Goal: Task Accomplishment & Management: Complete application form

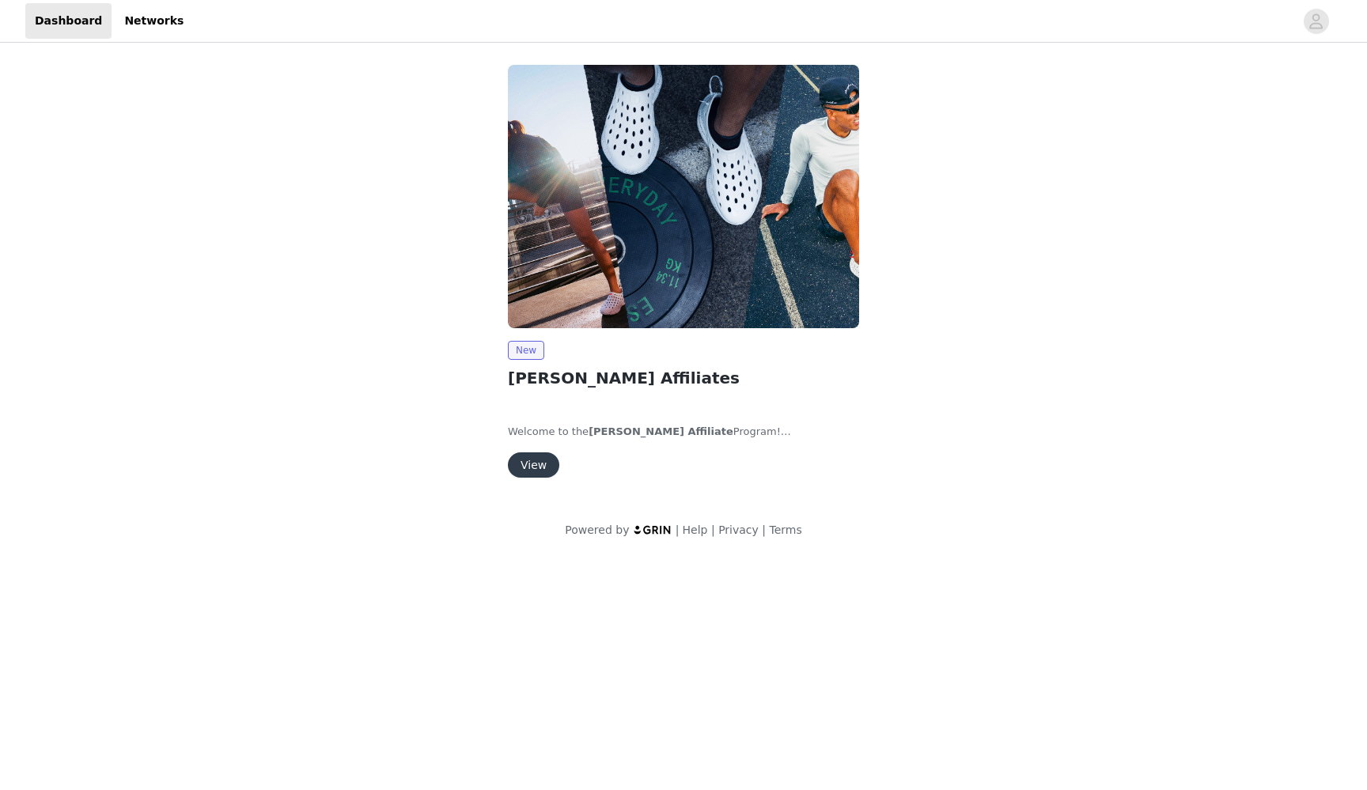
click at [541, 460] on button "View" at bounding box center [533, 465] width 51 height 25
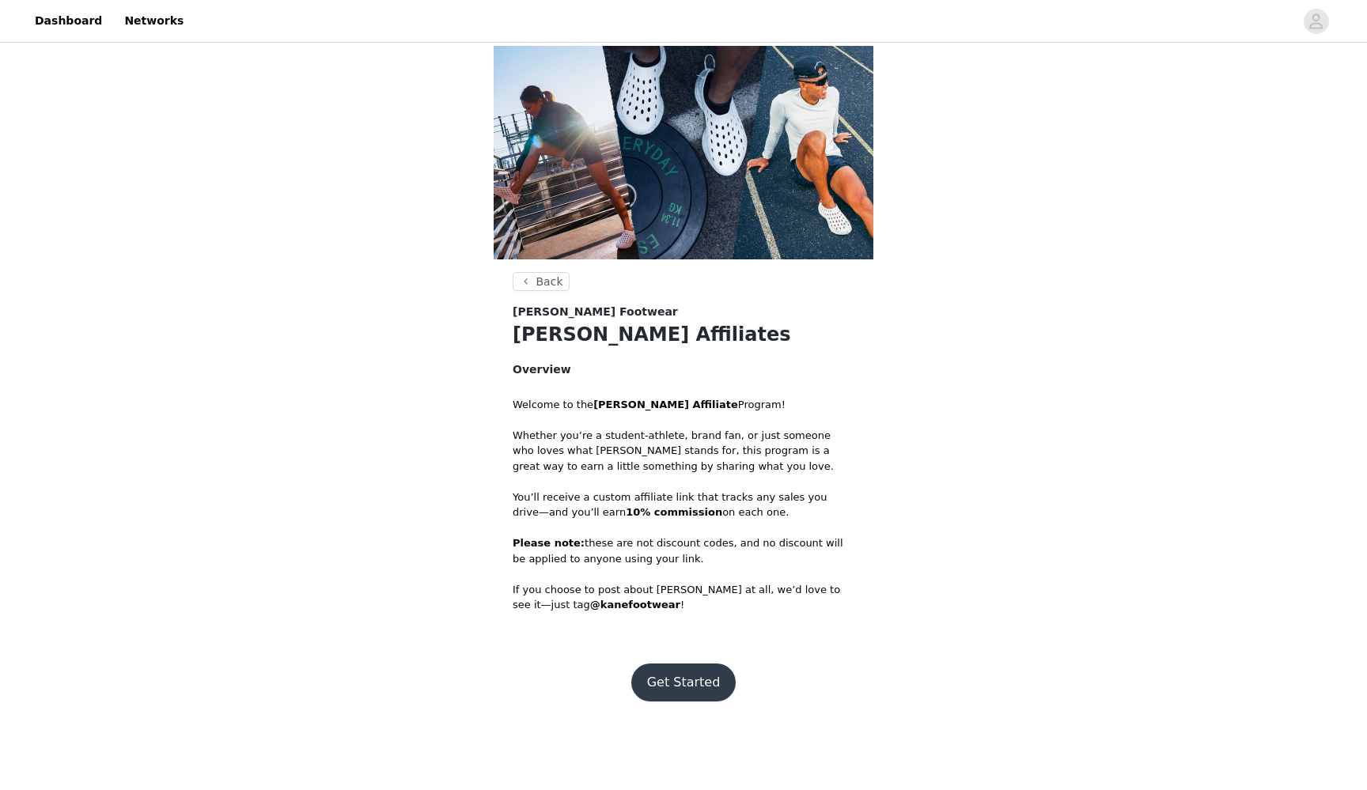
click at [699, 672] on button "Get Started" at bounding box center [683, 683] width 105 height 38
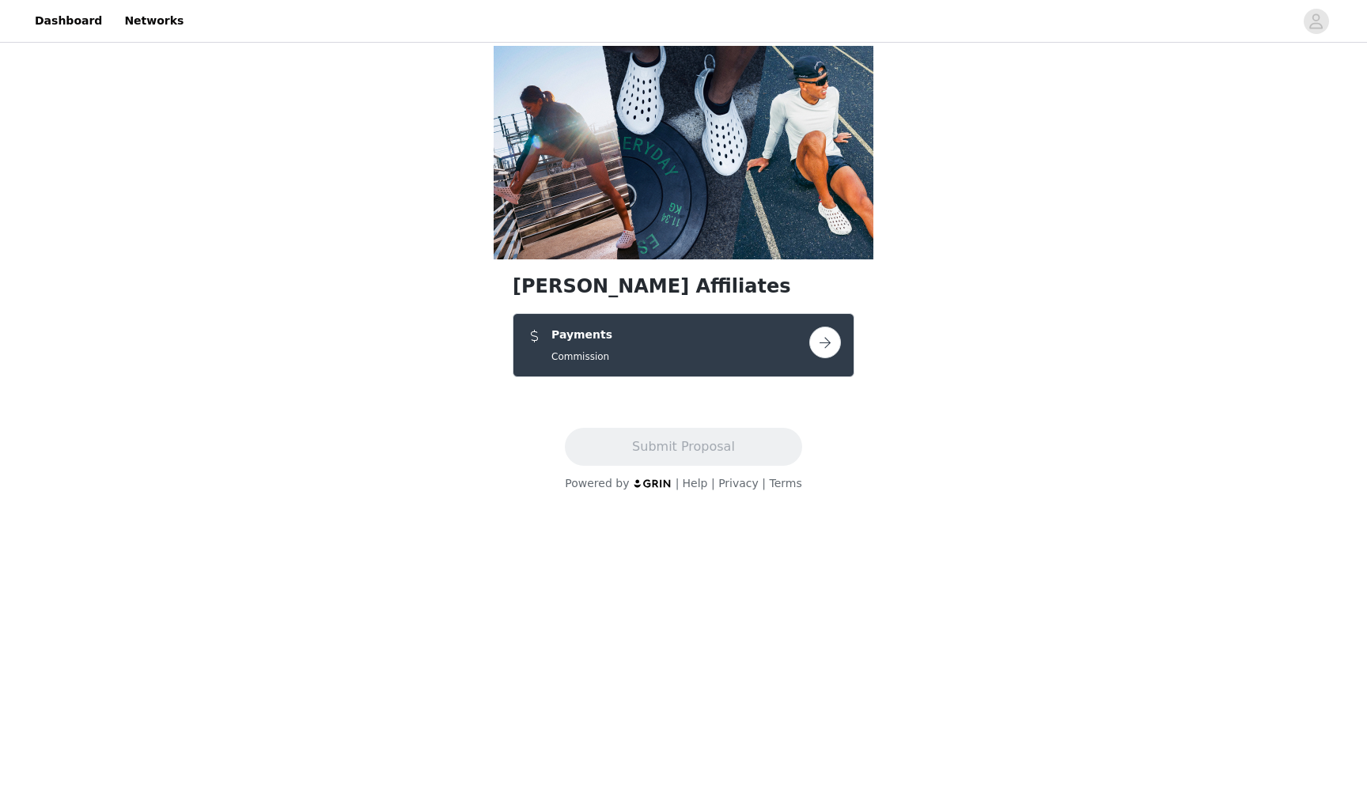
click at [823, 351] on button "button" at bounding box center [825, 343] width 32 height 32
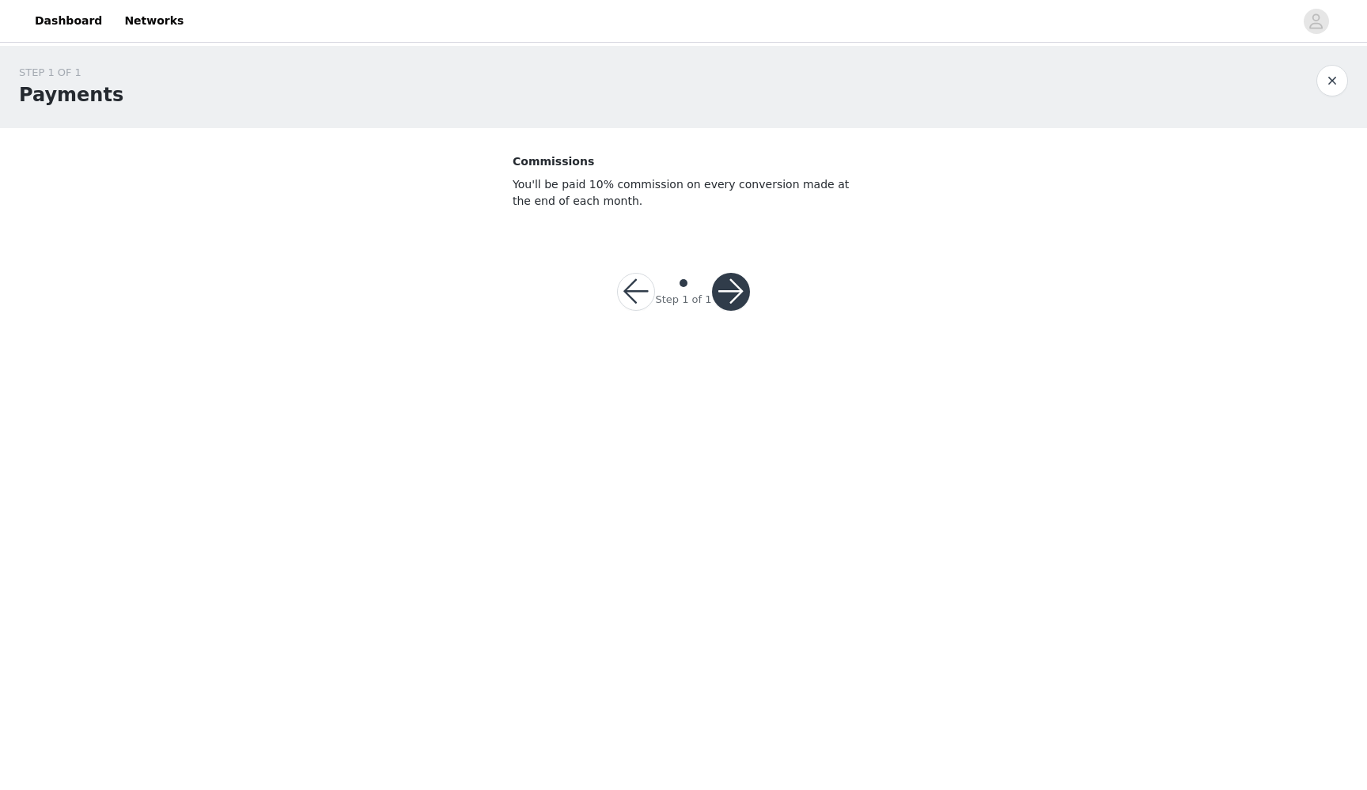
click at [737, 297] on button "button" at bounding box center [731, 292] width 38 height 38
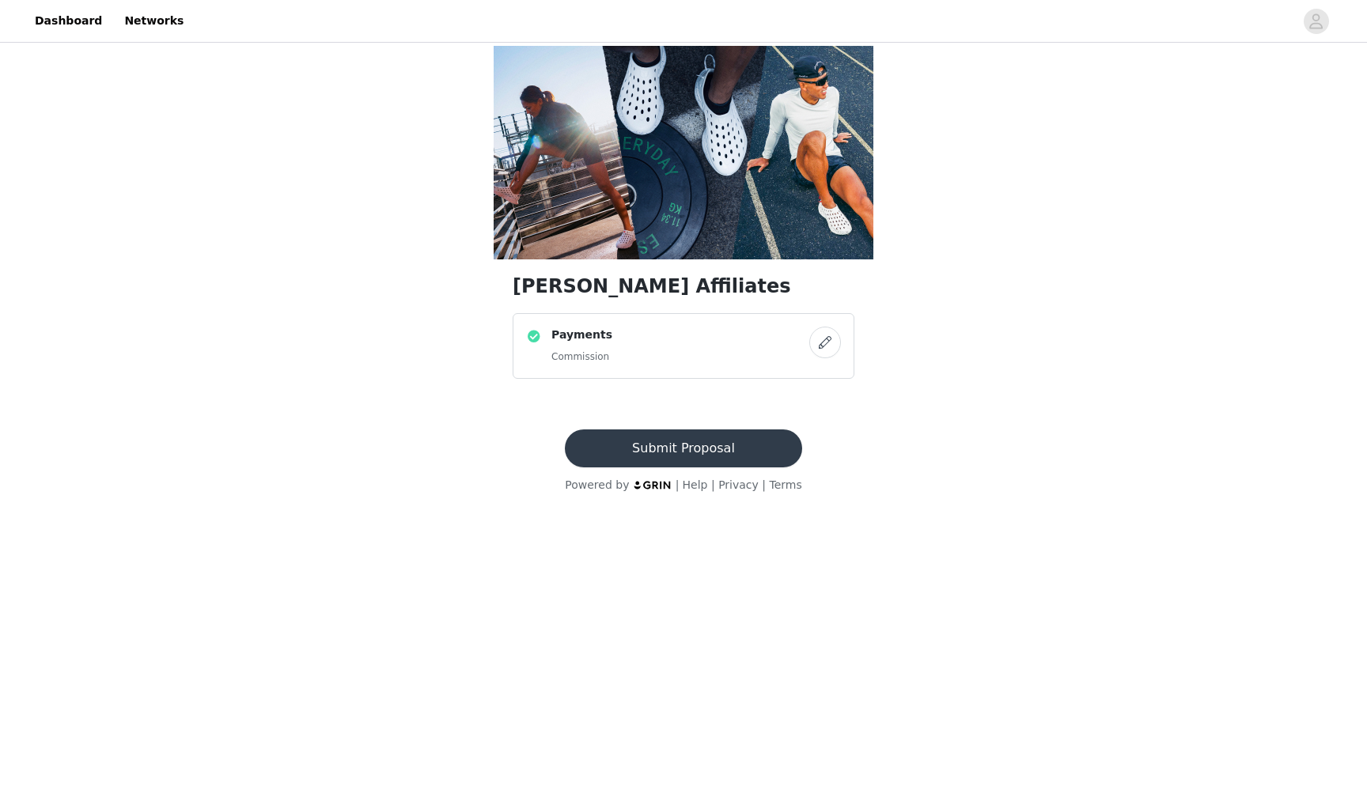
click at [828, 344] on button "button" at bounding box center [825, 343] width 32 height 32
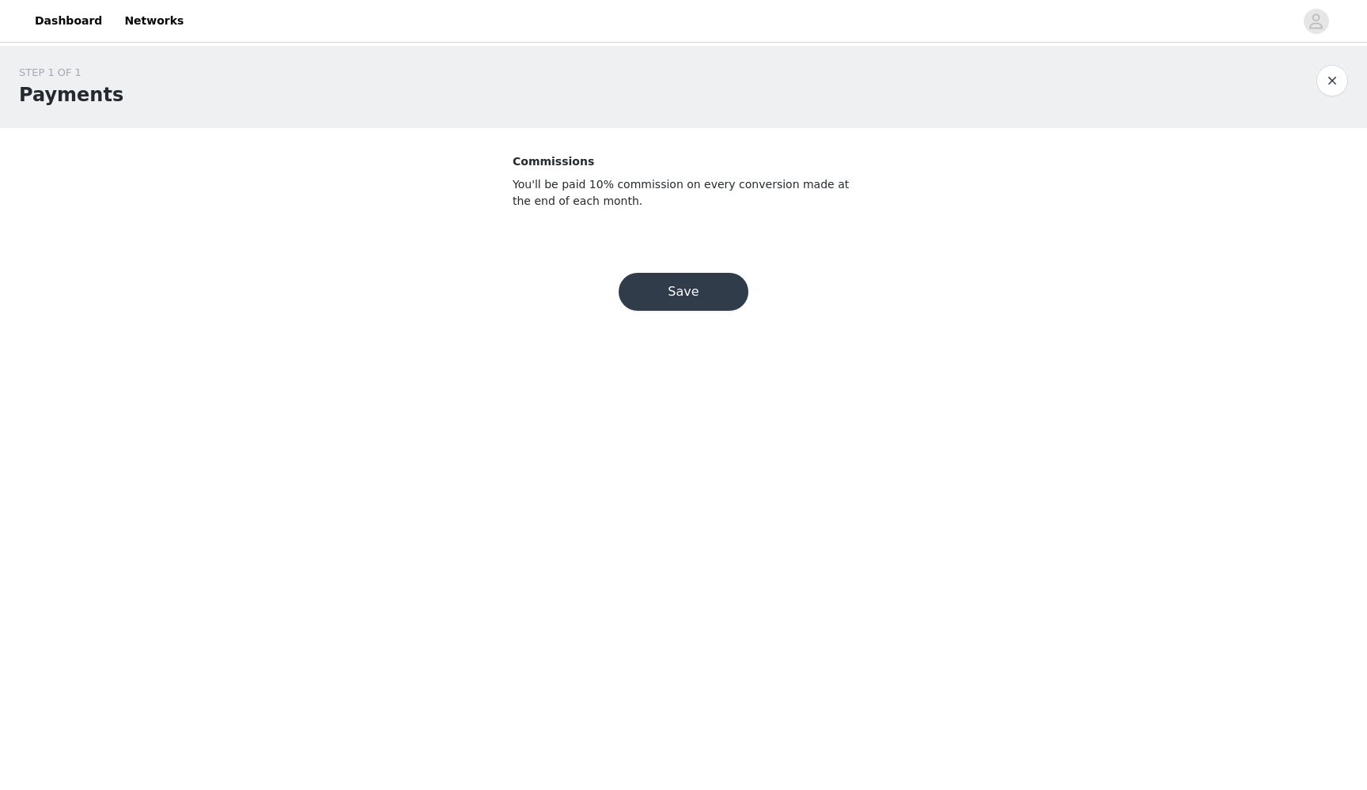
click at [656, 309] on button "Save" at bounding box center [684, 292] width 130 height 38
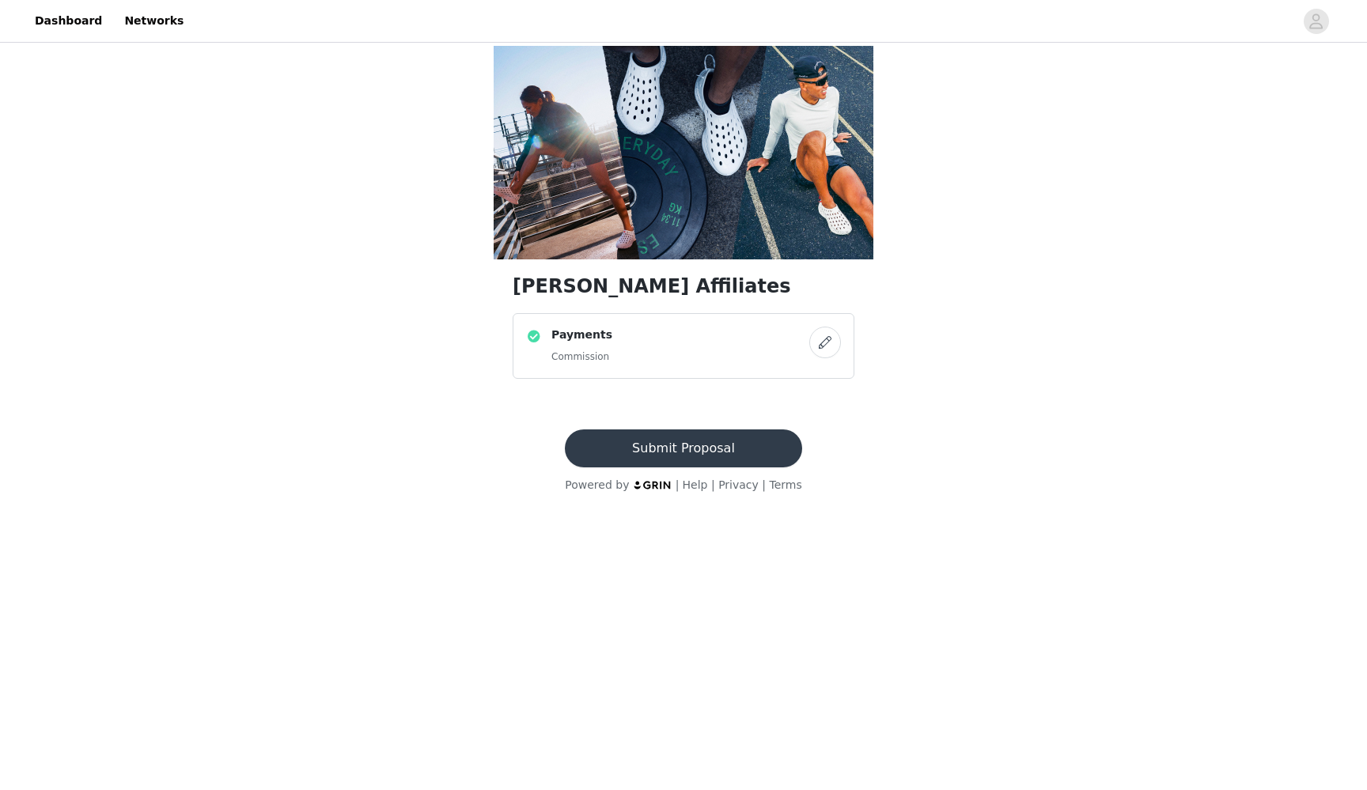
click at [828, 346] on button "button" at bounding box center [825, 343] width 32 height 32
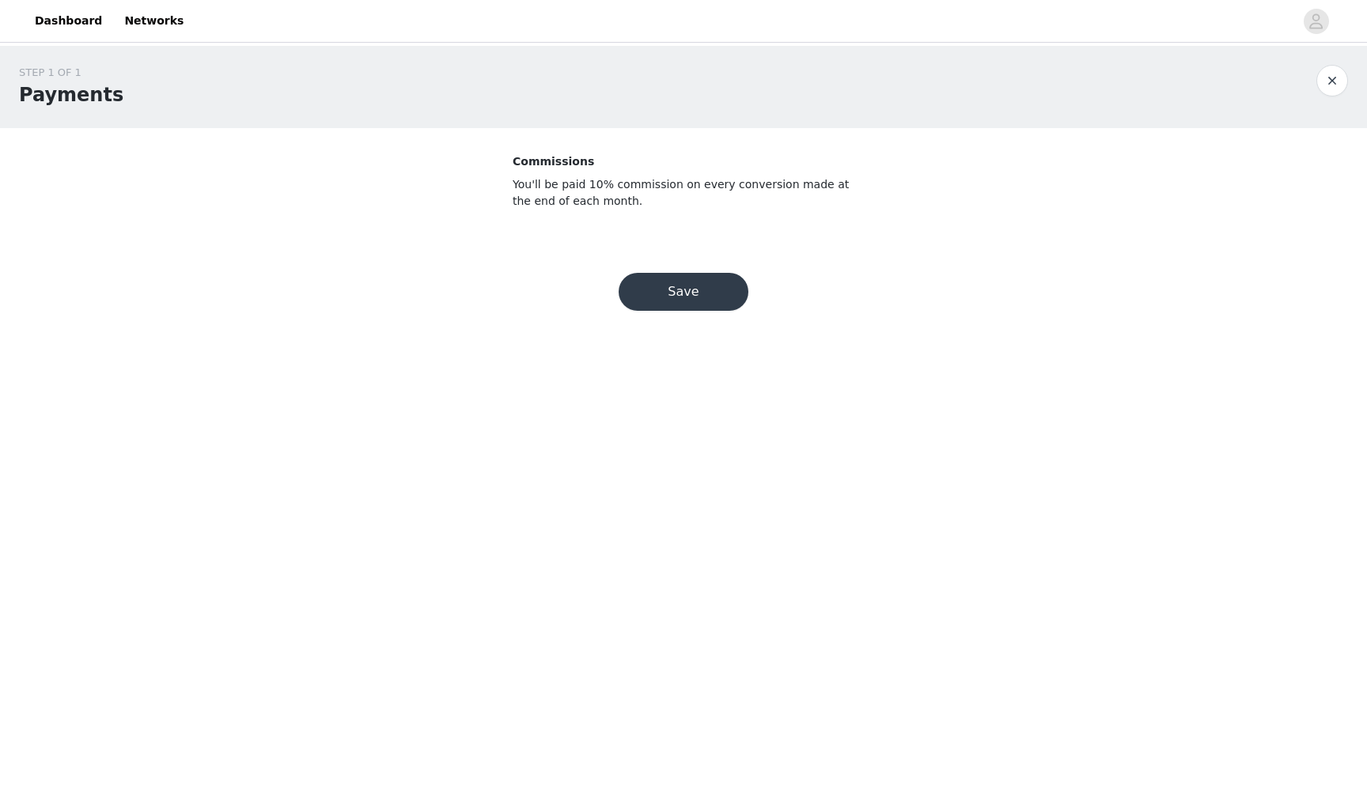
click at [701, 290] on button "Save" at bounding box center [684, 292] width 130 height 38
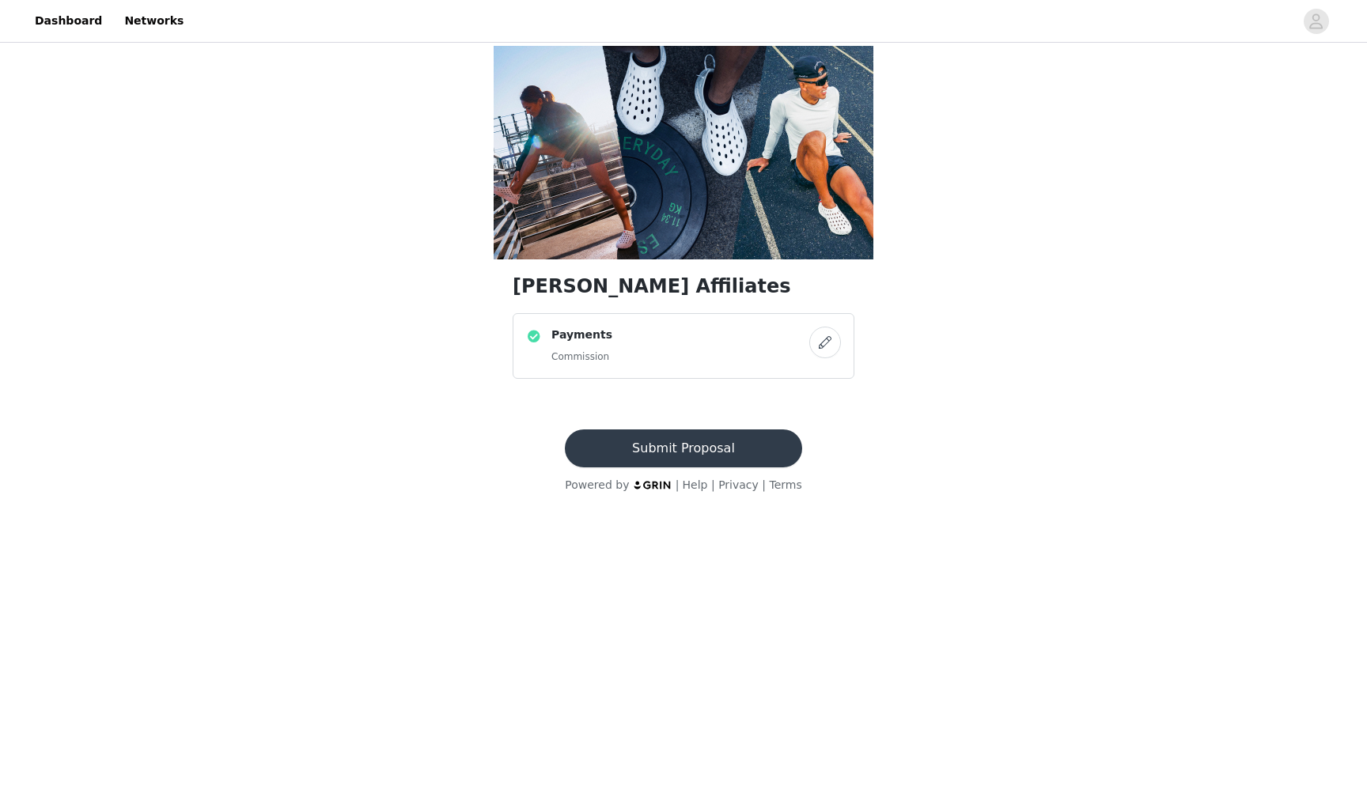
click at [645, 445] on button "Submit Proposal" at bounding box center [683, 449] width 237 height 38
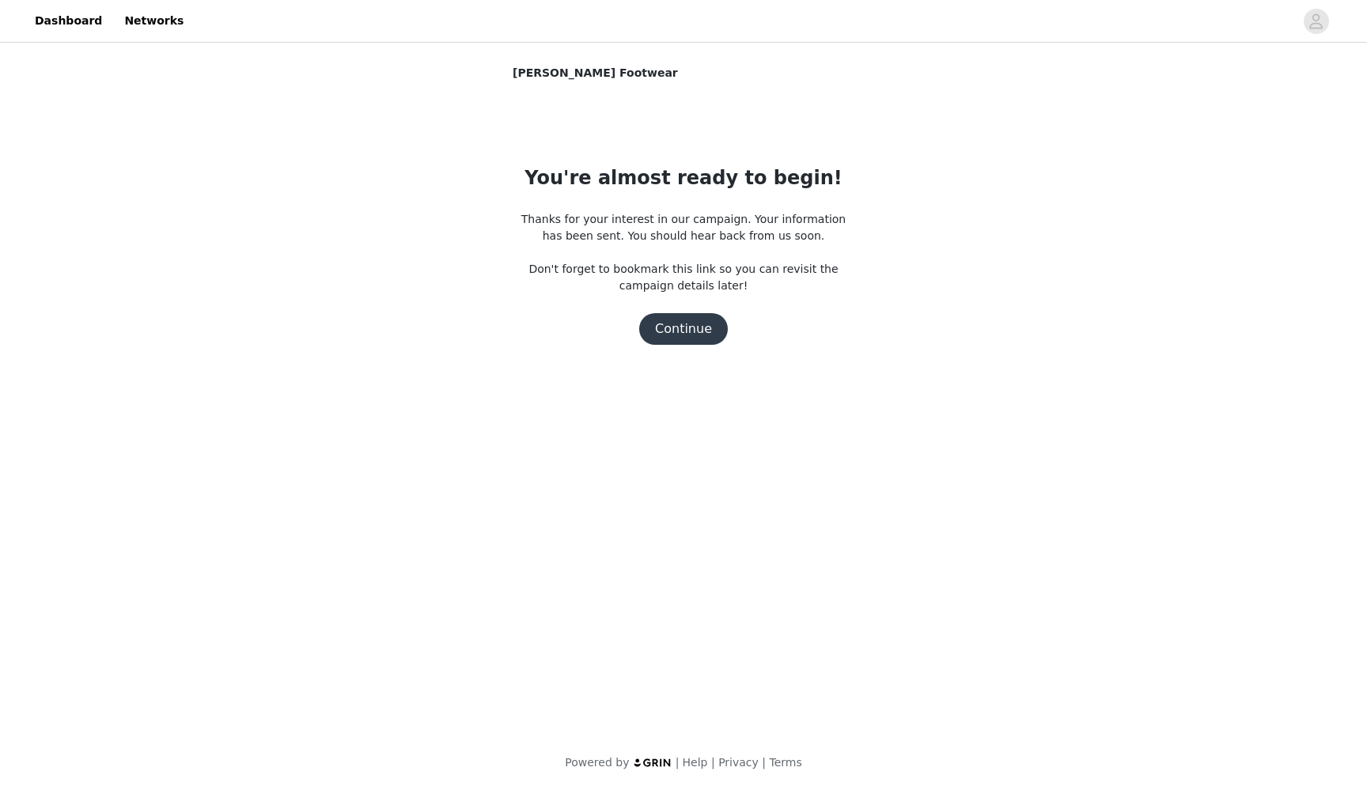
click at [688, 335] on button "Continue" at bounding box center [683, 329] width 89 height 32
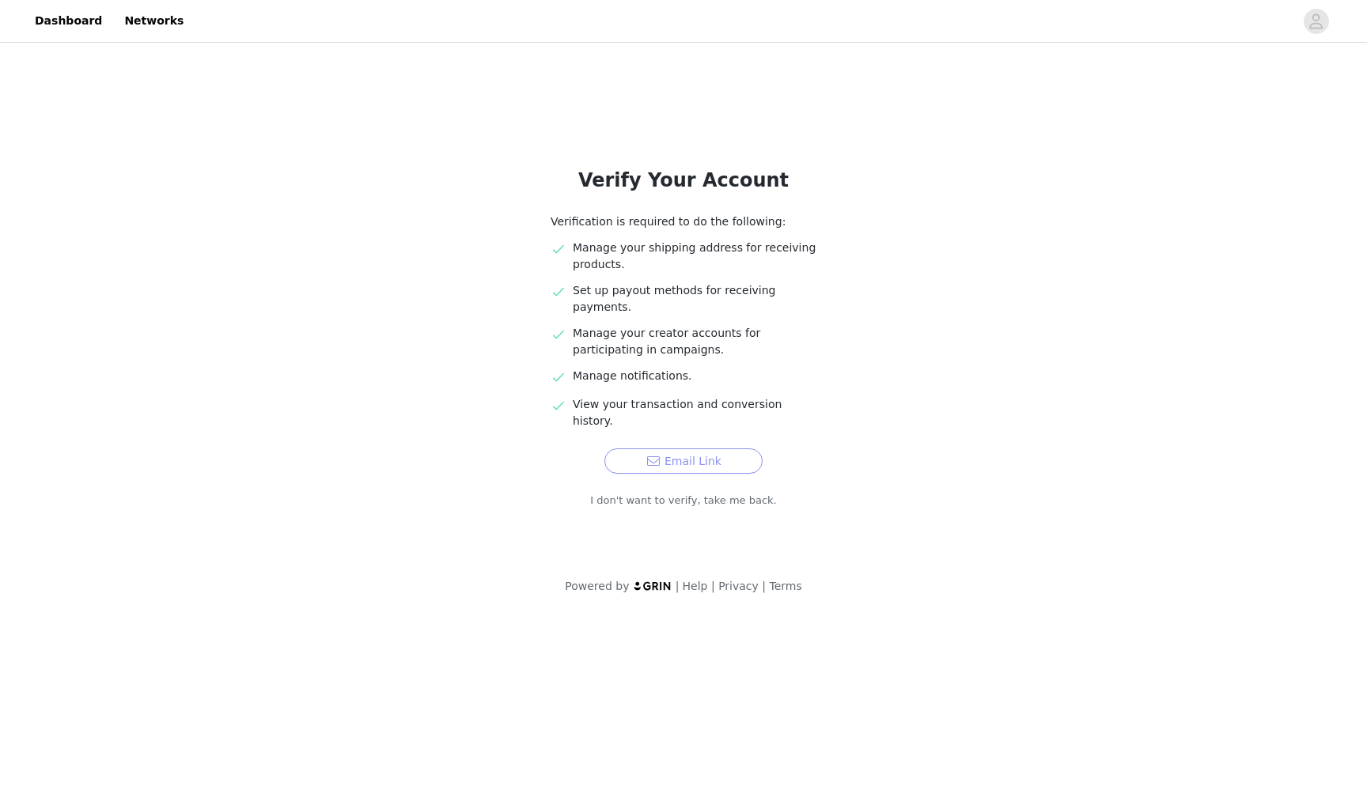
click at [659, 449] on button "Email Link" at bounding box center [683, 461] width 158 height 25
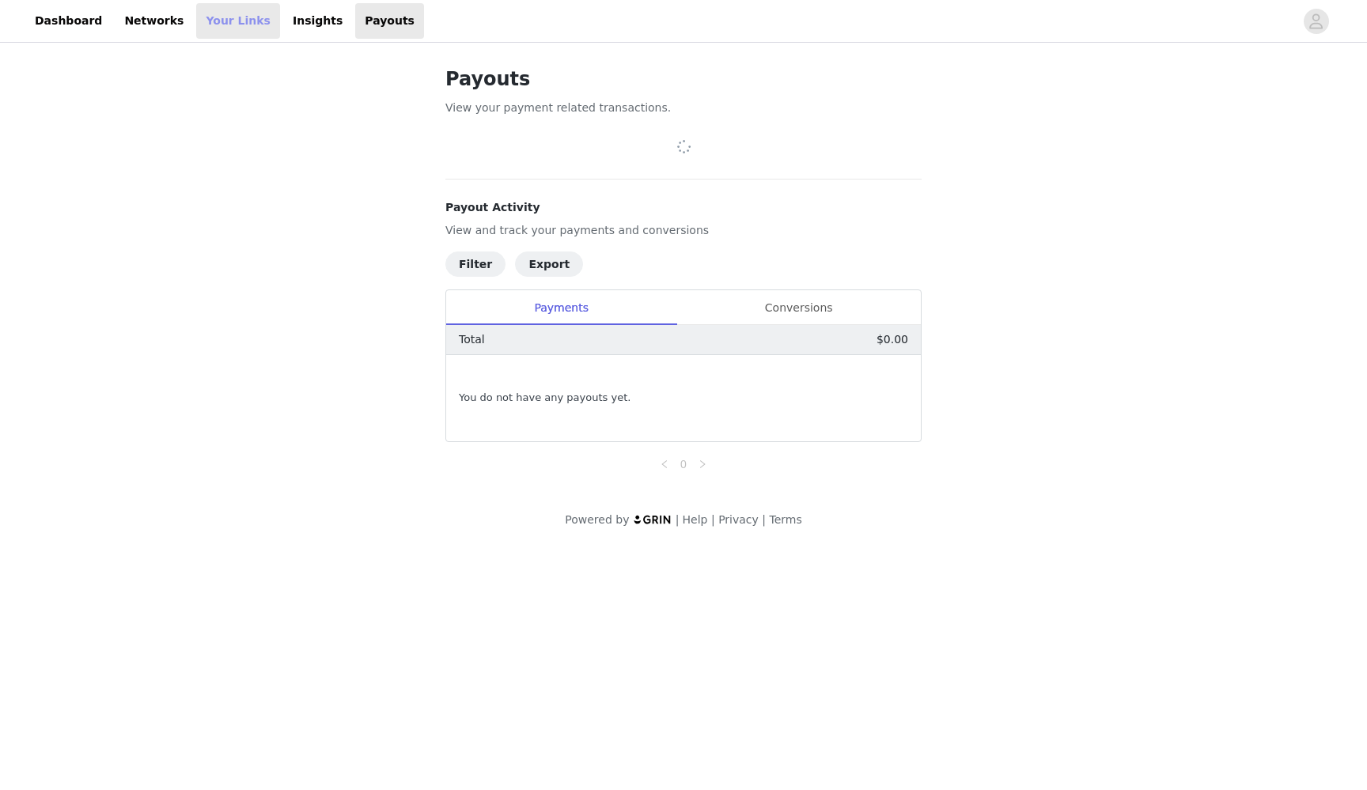
click at [220, 25] on link "Your Links" at bounding box center [238, 21] width 84 height 36
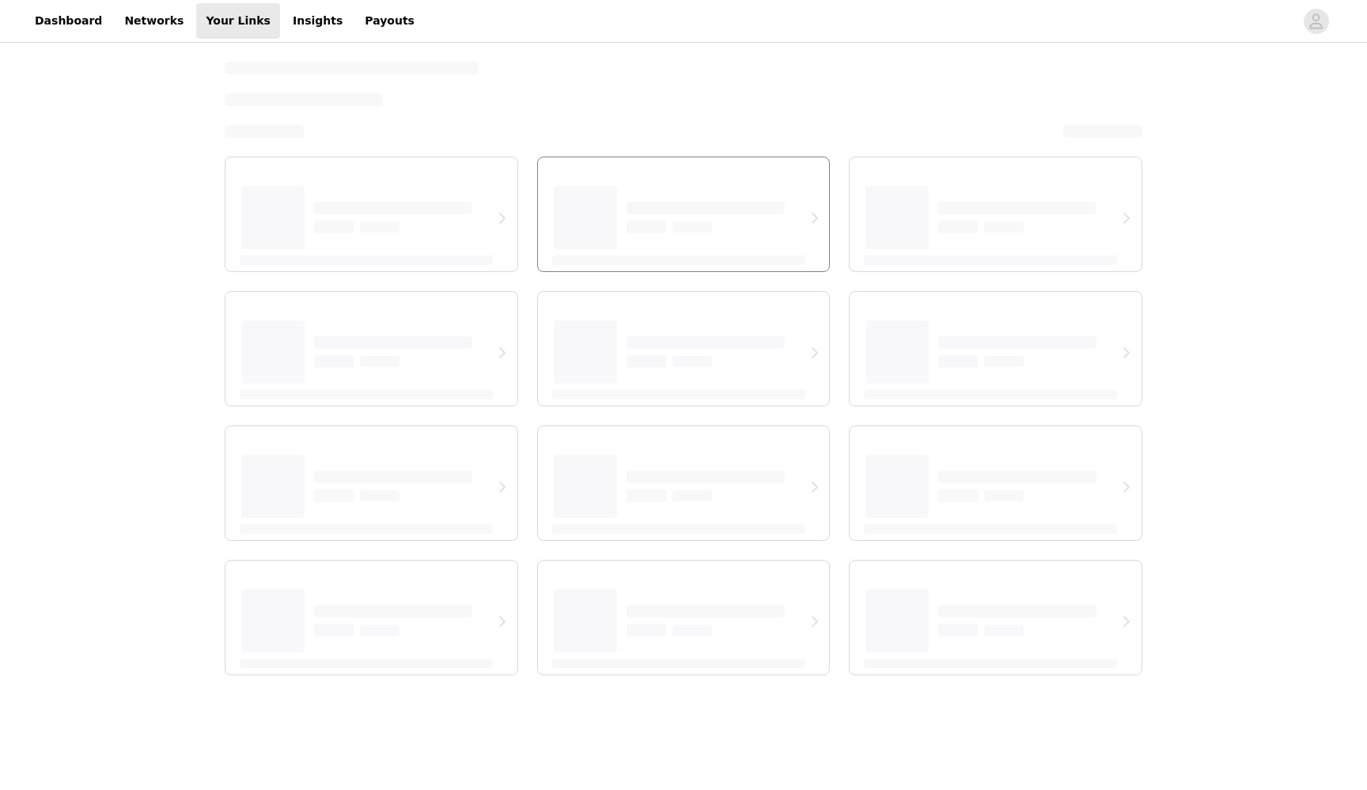
select select "12"
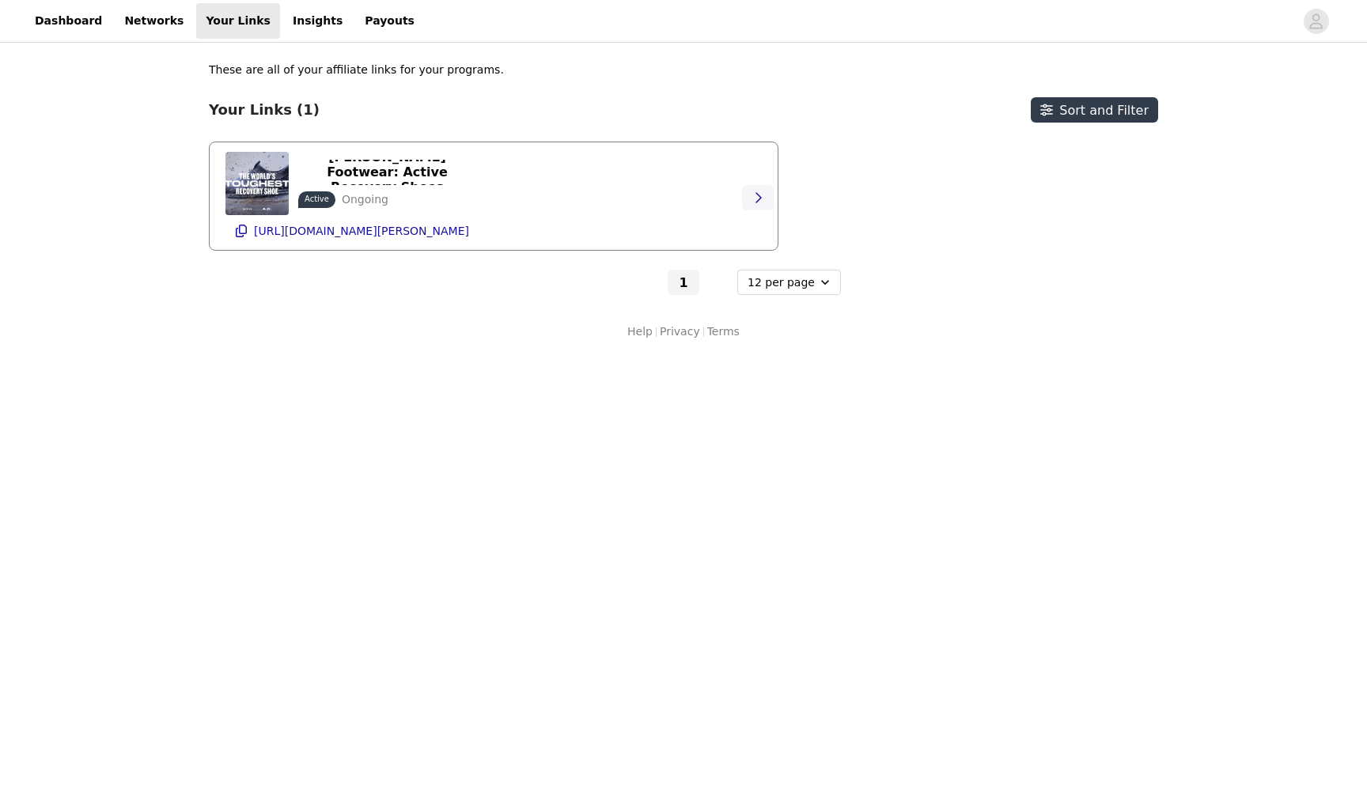
click at [764, 195] on icon "button" at bounding box center [758, 197] width 13 height 13
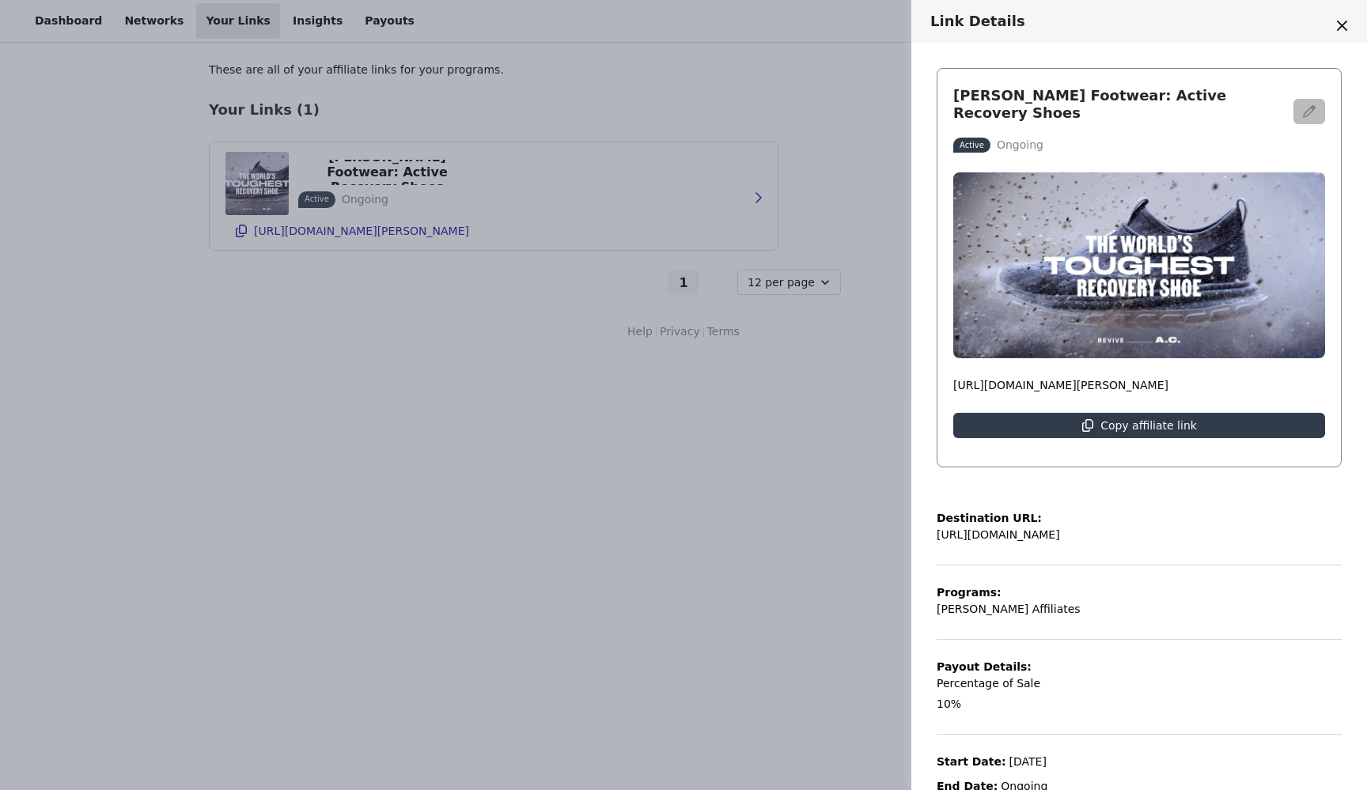
click at [1308, 114] on icon "button" at bounding box center [1309, 111] width 13 height 13
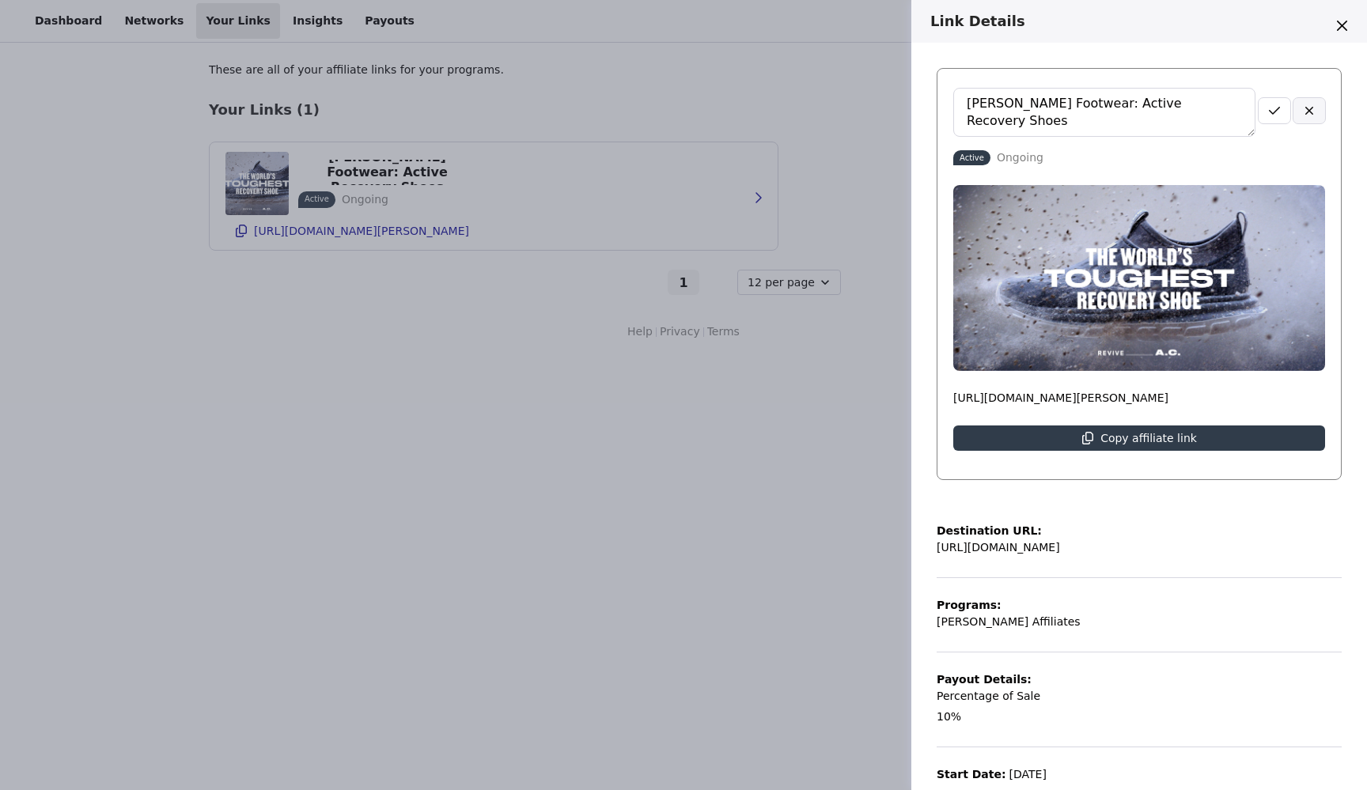
click at [1312, 118] on button "button" at bounding box center [1310, 110] width 32 height 25
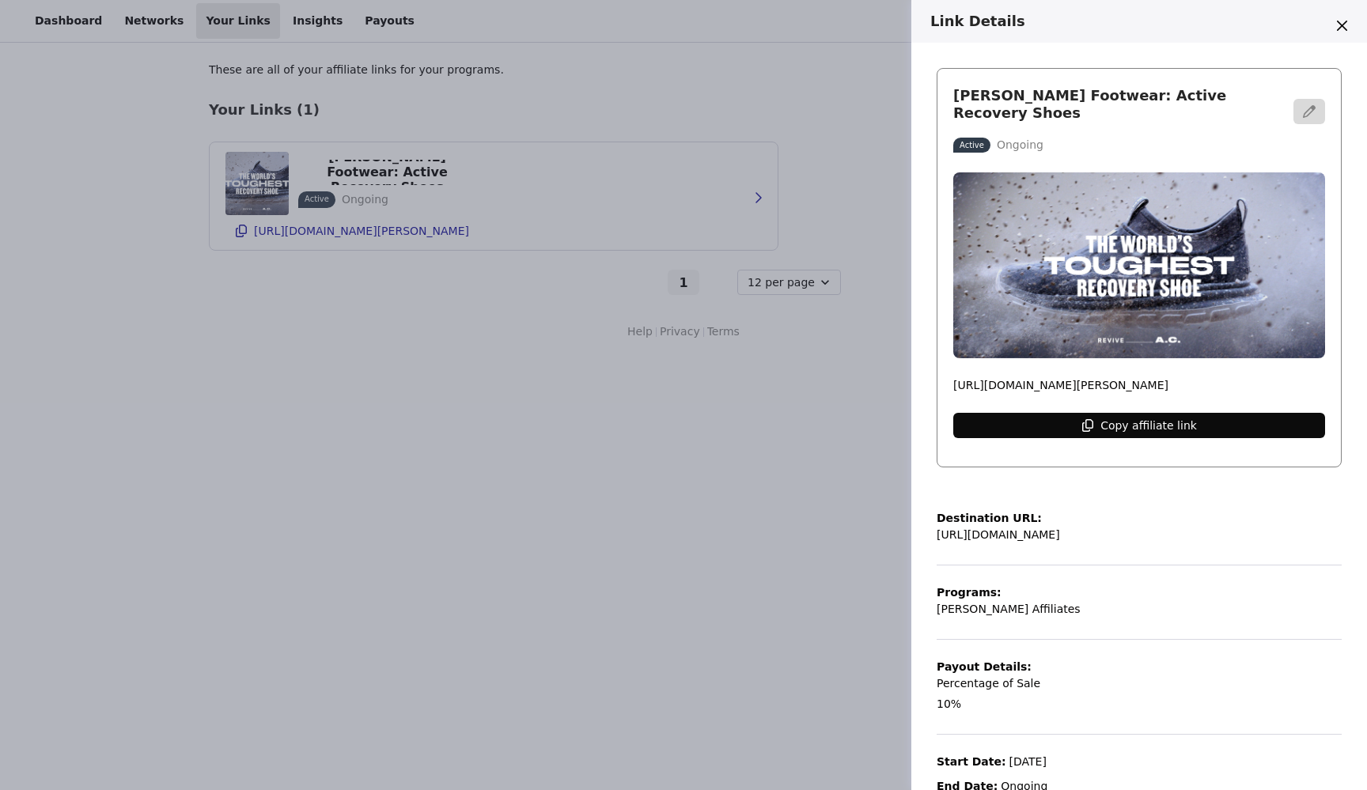
click at [1120, 428] on p "Copy affiliate link" at bounding box center [1149, 425] width 97 height 13
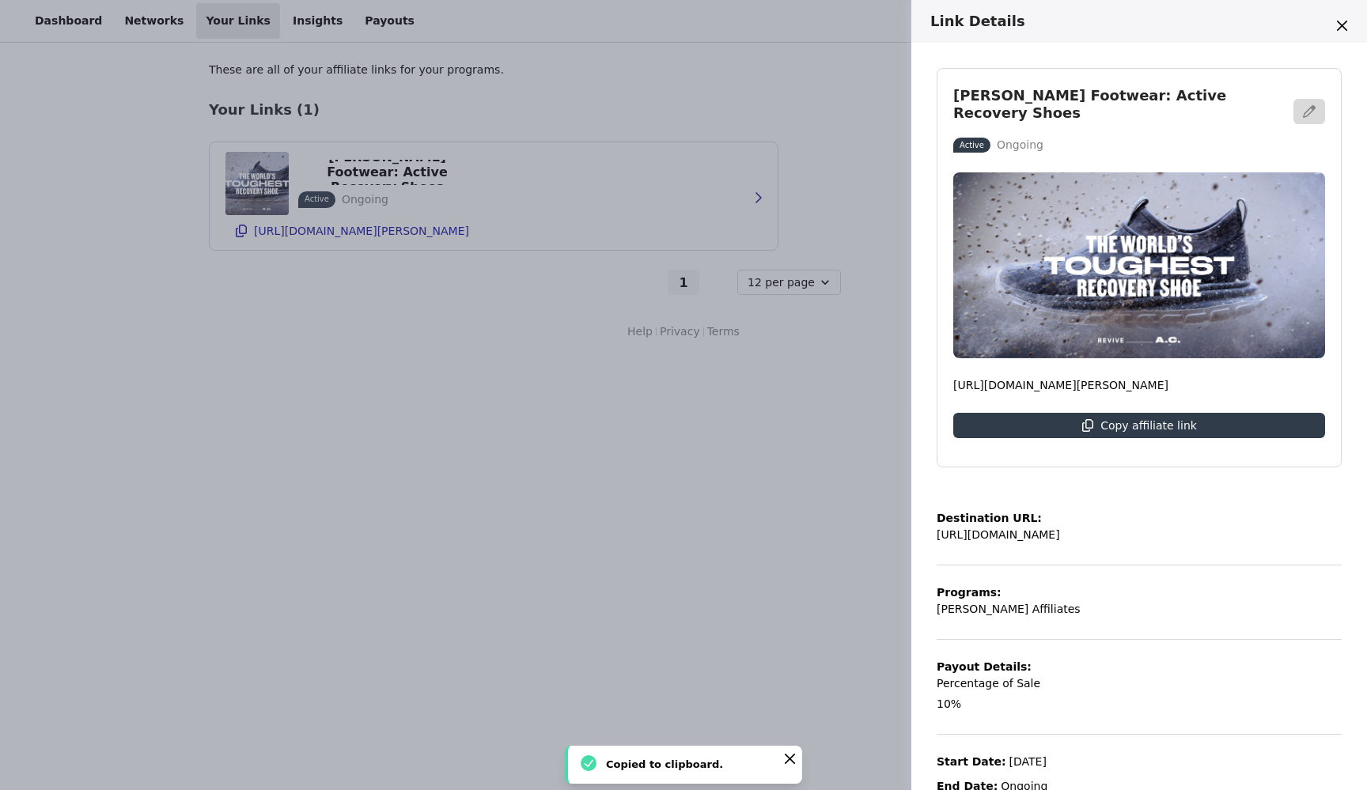
click at [672, 408] on div "Link Details KANE Footwear: Active Recovery Shoes Active Ongoing https://glnk.i…" at bounding box center [683, 395] width 1367 height 790
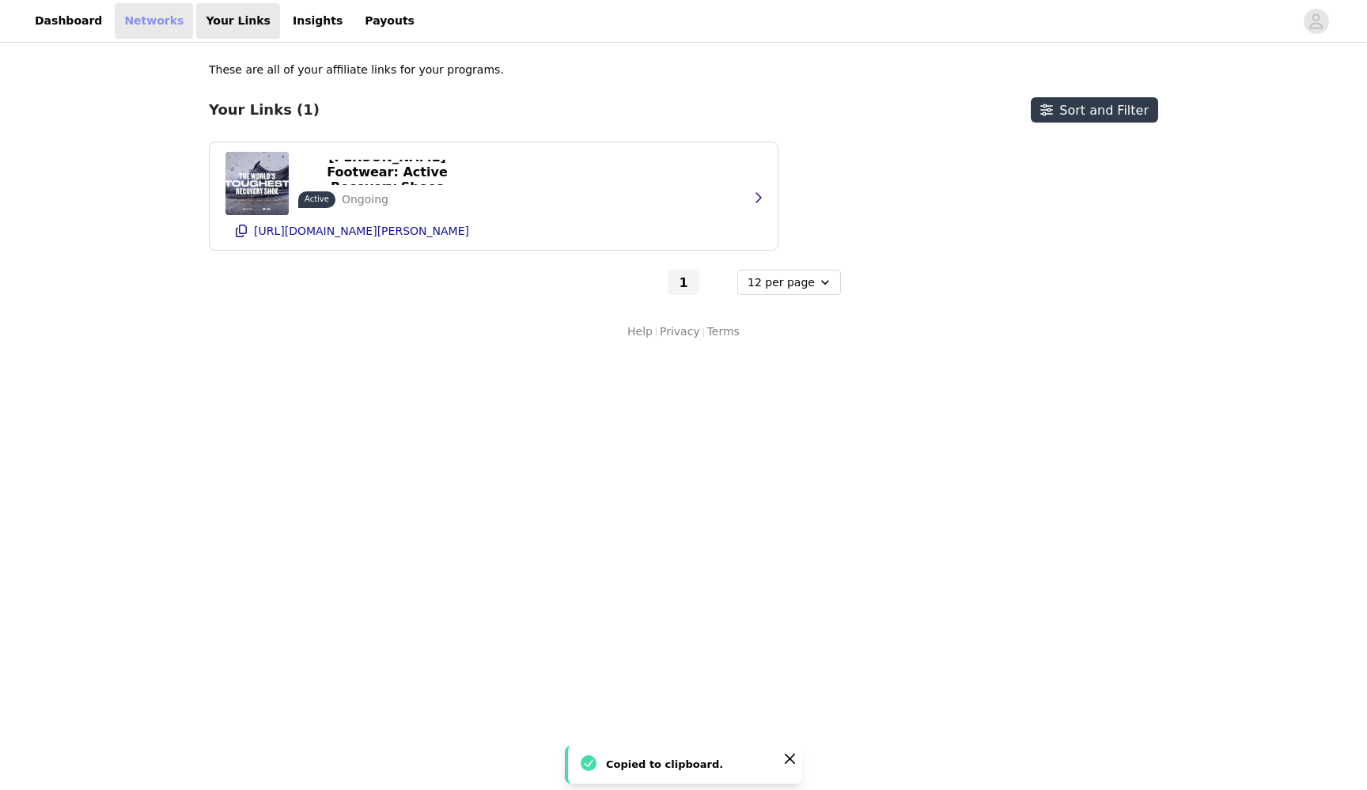
click at [157, 26] on link "Networks" at bounding box center [154, 21] width 78 height 36
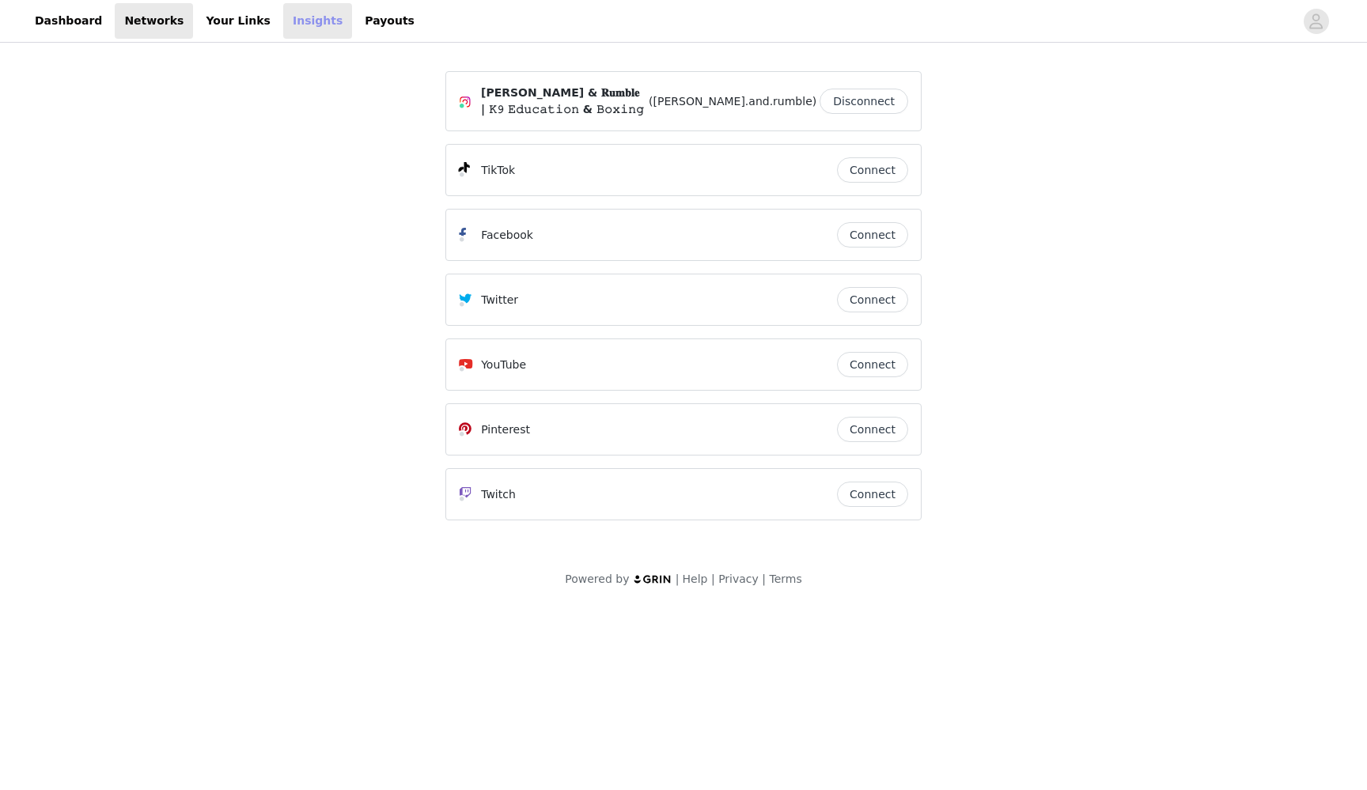
click at [283, 30] on link "Insights" at bounding box center [317, 21] width 69 height 36
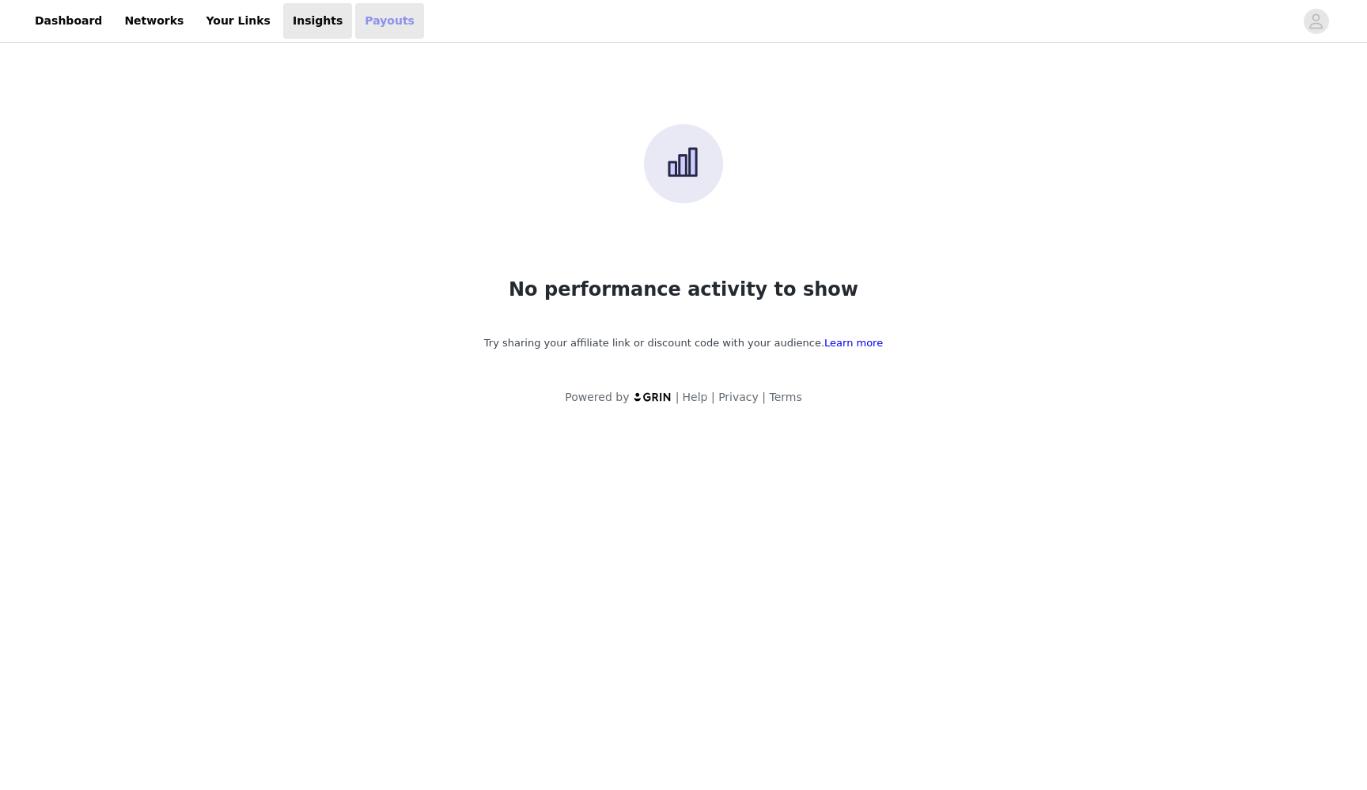
click at [355, 24] on link "Payouts" at bounding box center [389, 21] width 69 height 36
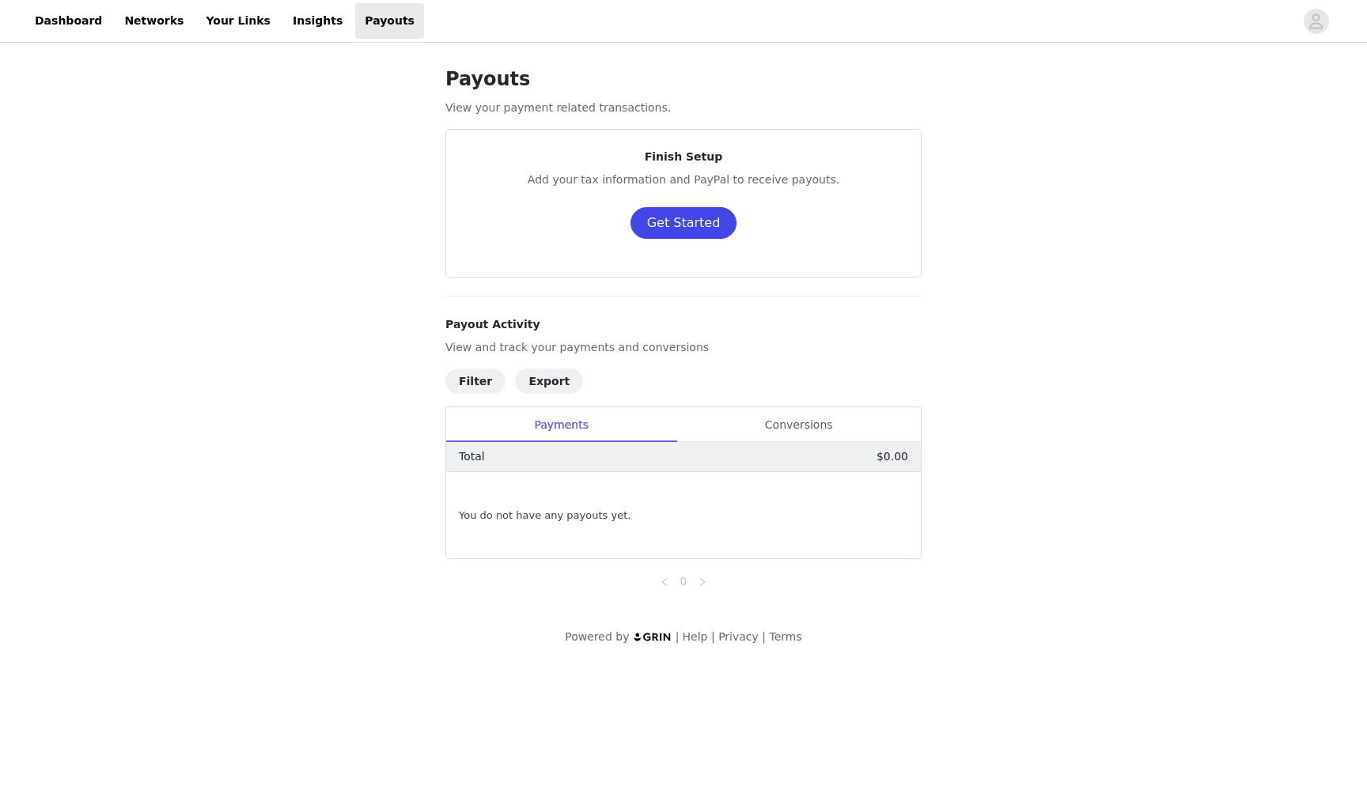
click at [697, 222] on button "Get Started" at bounding box center [684, 223] width 107 height 32
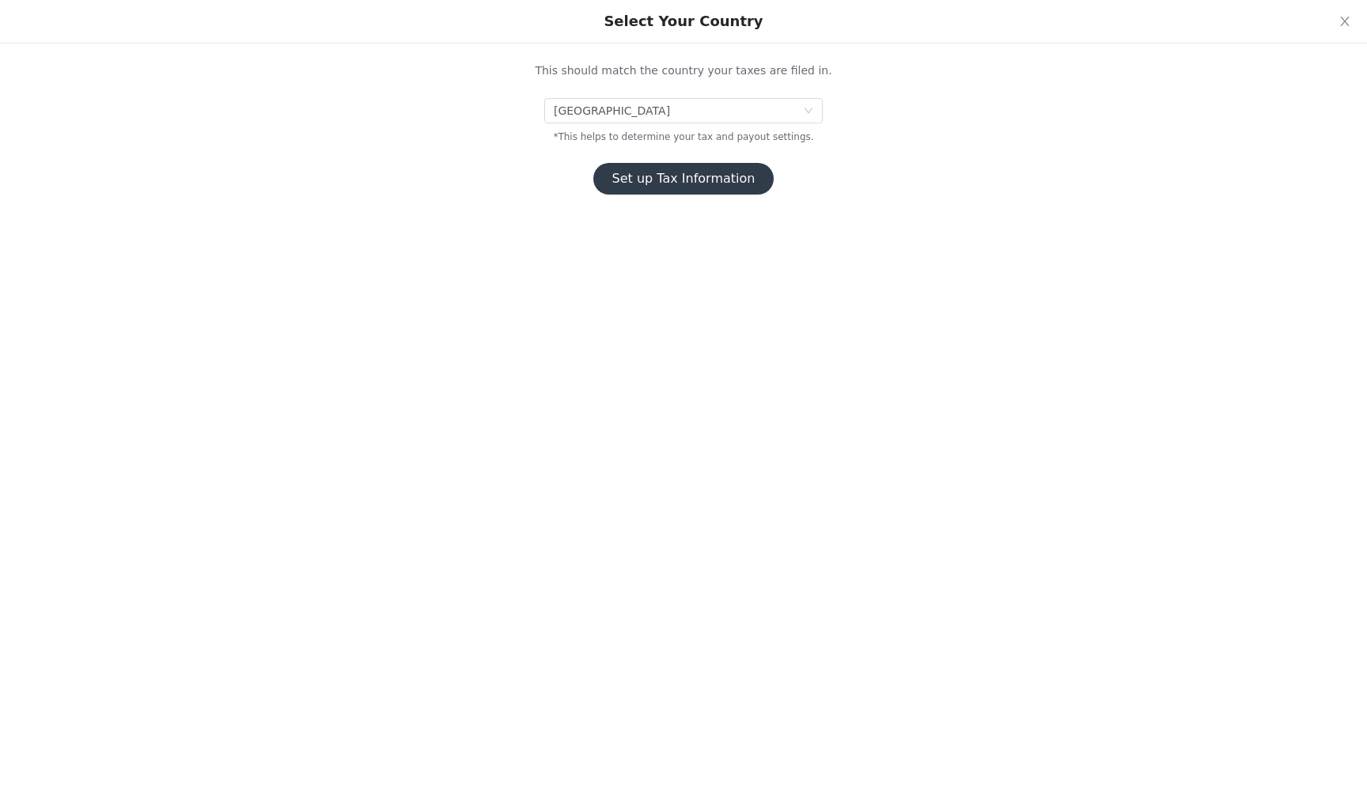
click at [712, 181] on button "Set up Tax Information" at bounding box center [683, 179] width 181 height 32
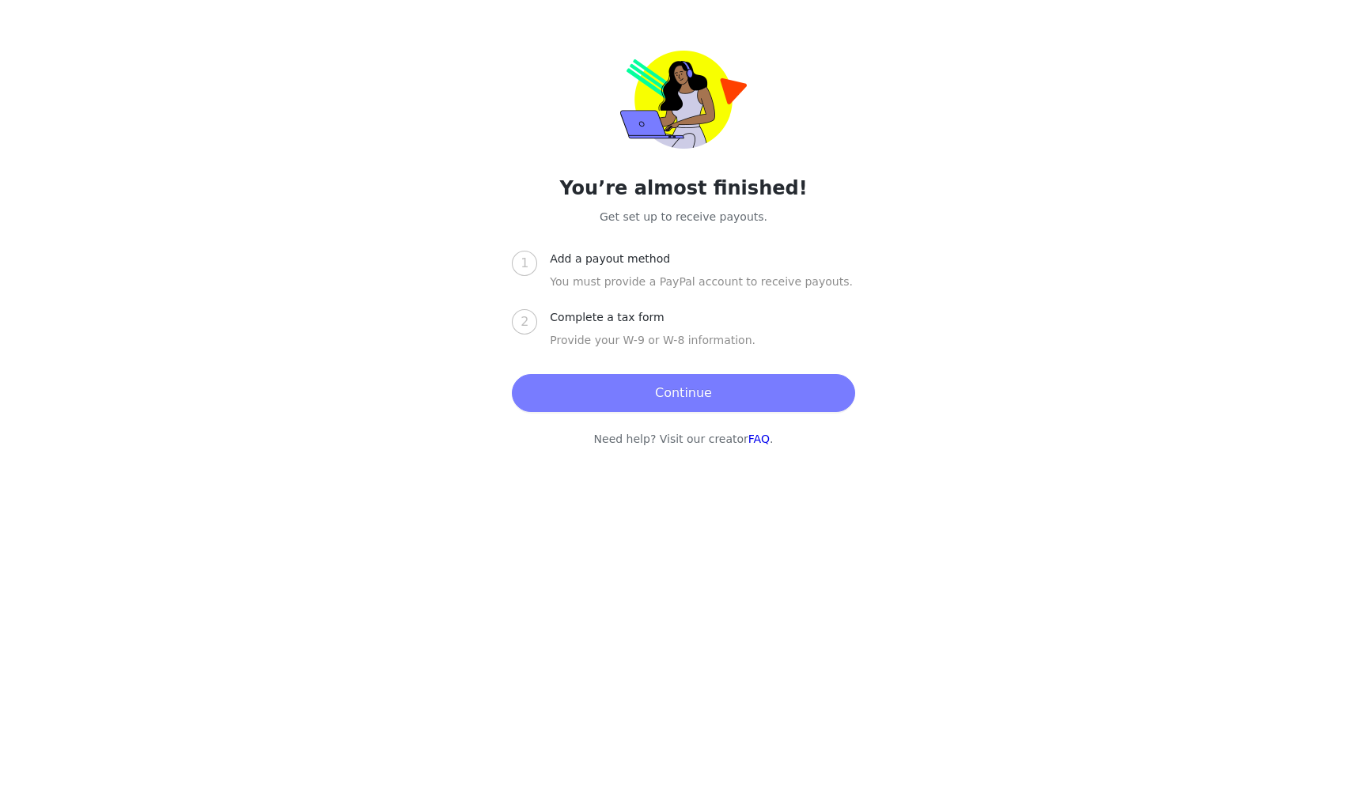
click at [752, 398] on button "Continue" at bounding box center [683, 393] width 343 height 38
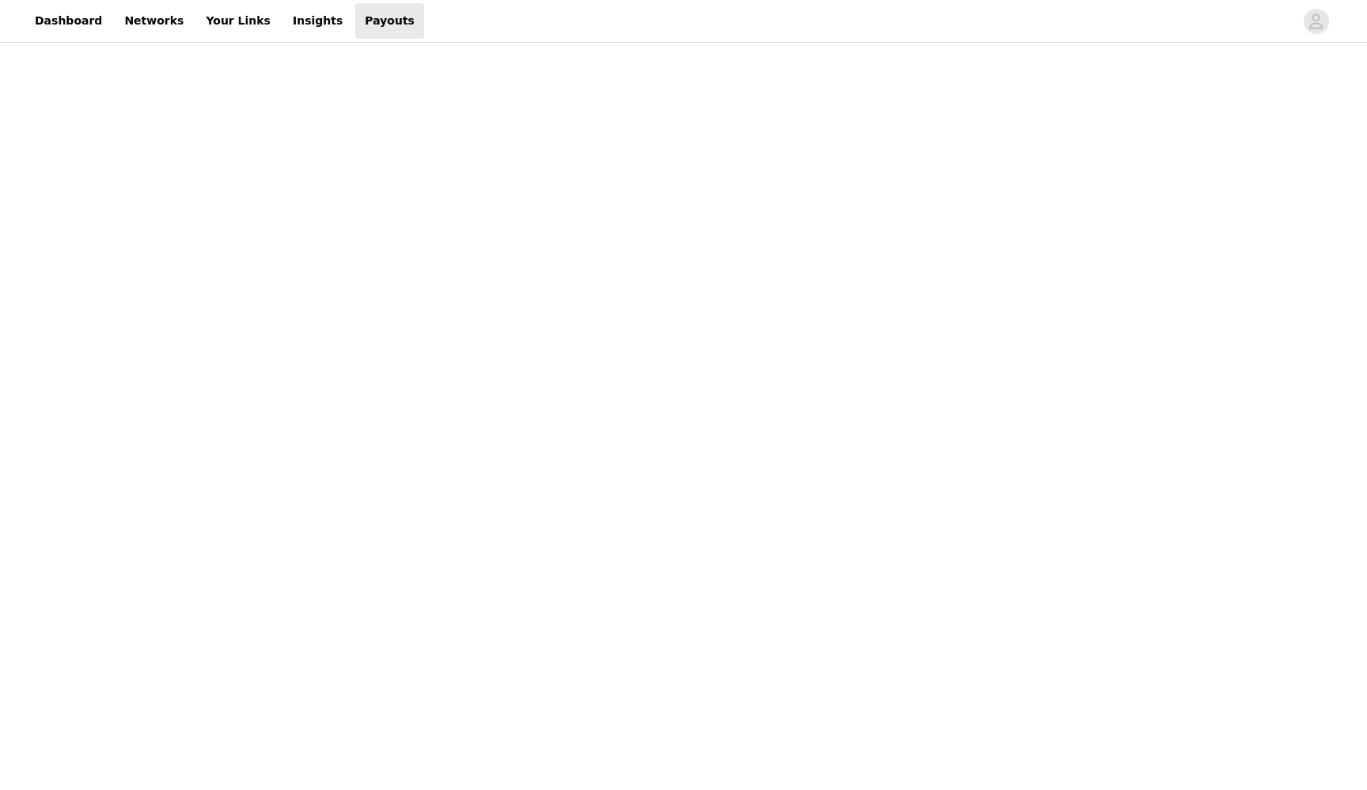
scroll to position [138, 0]
click at [969, 518] on div "Payouts View your payment related transactions. Payout Activity View and track …" at bounding box center [683, 542] width 1367 height 1271
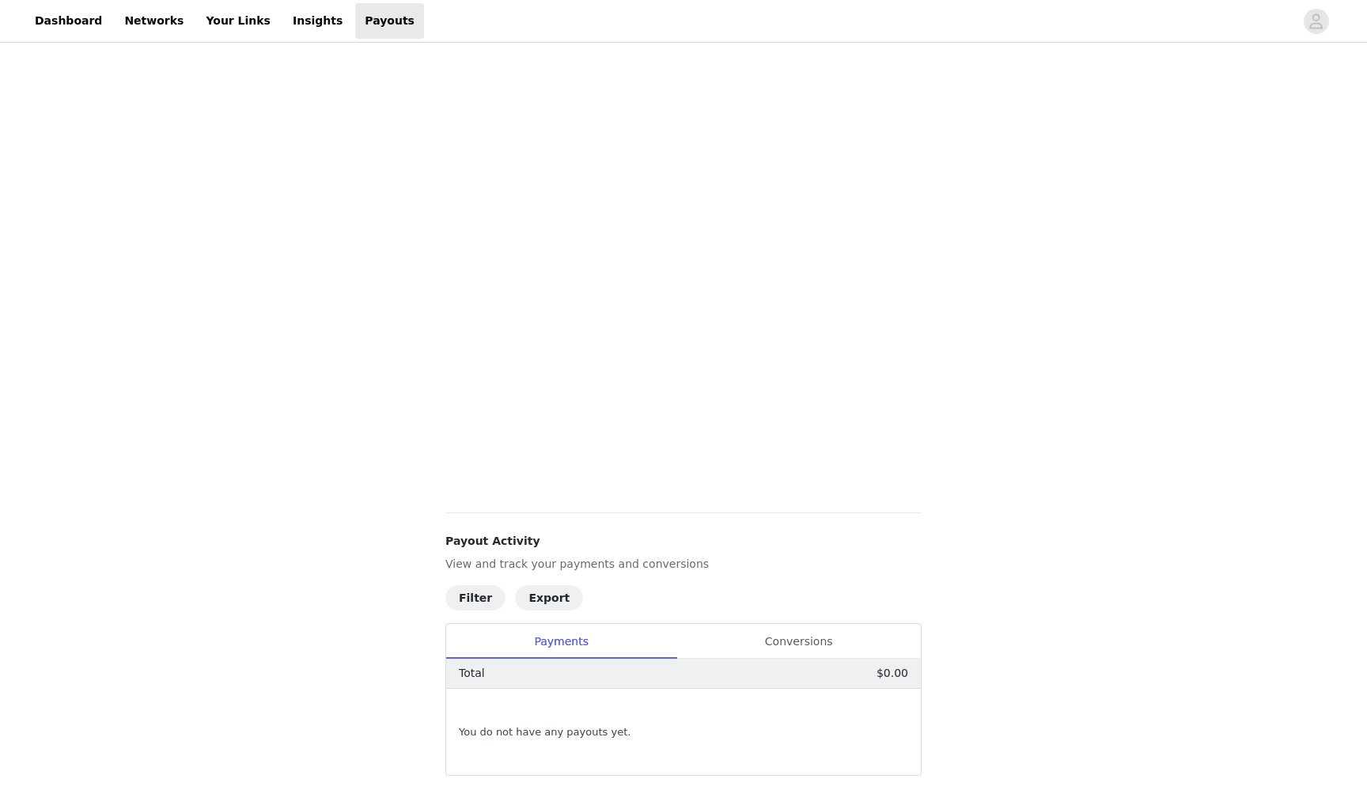
scroll to position [165, 0]
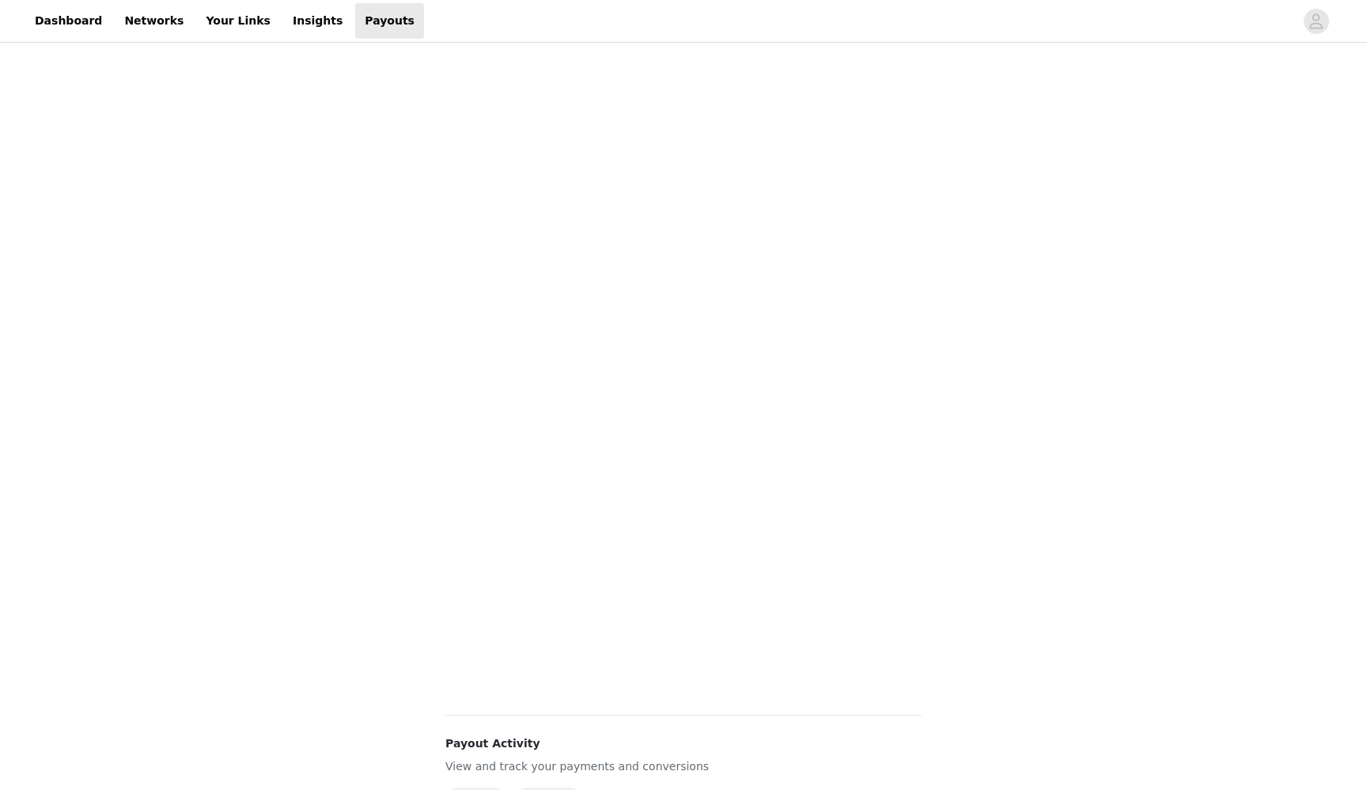
click at [983, 510] on div "Payouts View your payment related transactions. Payout Activity View and track …" at bounding box center [683, 482] width 1367 height 1203
click at [980, 517] on div "Payouts View your payment related transactions. Payout Activity View and track …" at bounding box center [683, 526] width 1367 height 1290
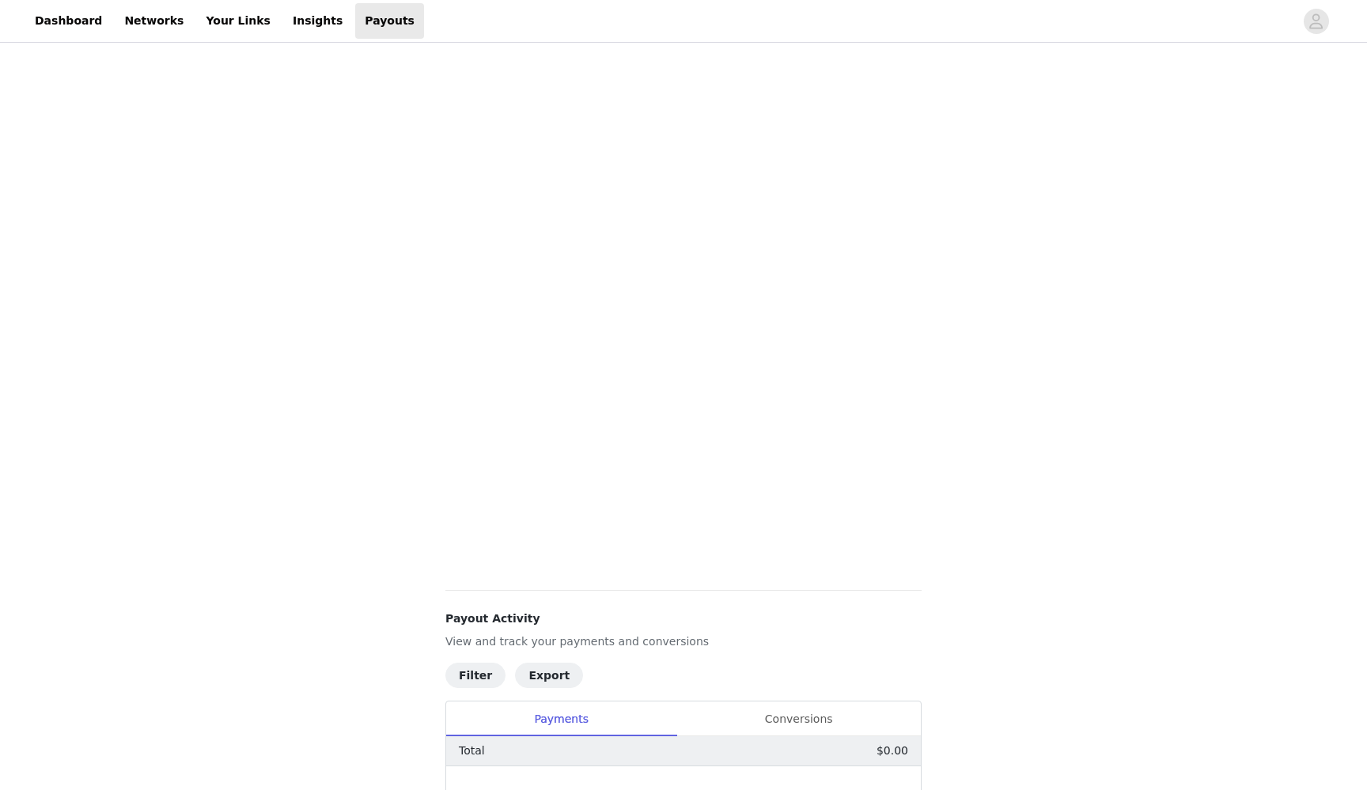
scroll to position [358, 0]
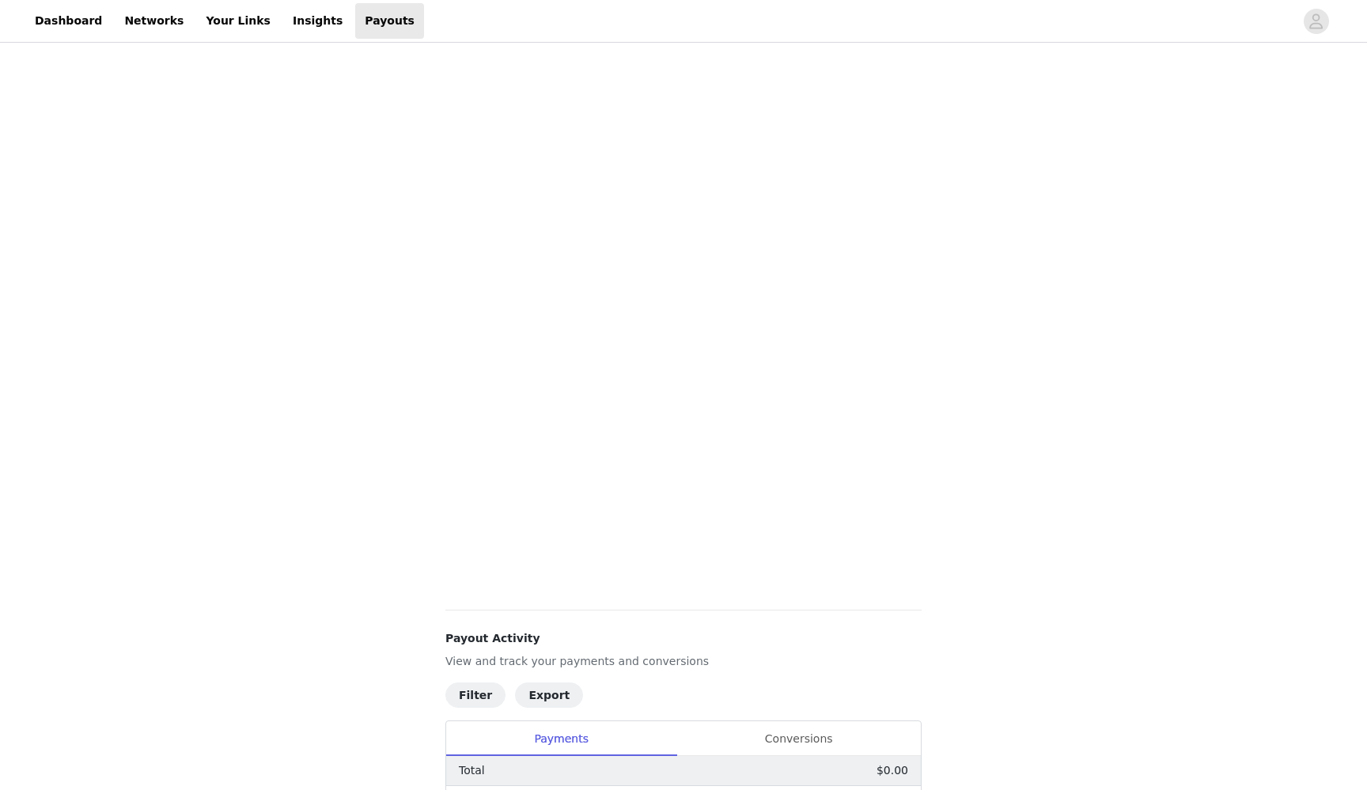
click at [1135, 429] on div "Payouts View your payment related transactions. Payout Activity View and track …" at bounding box center [683, 333] width 1367 height 1290
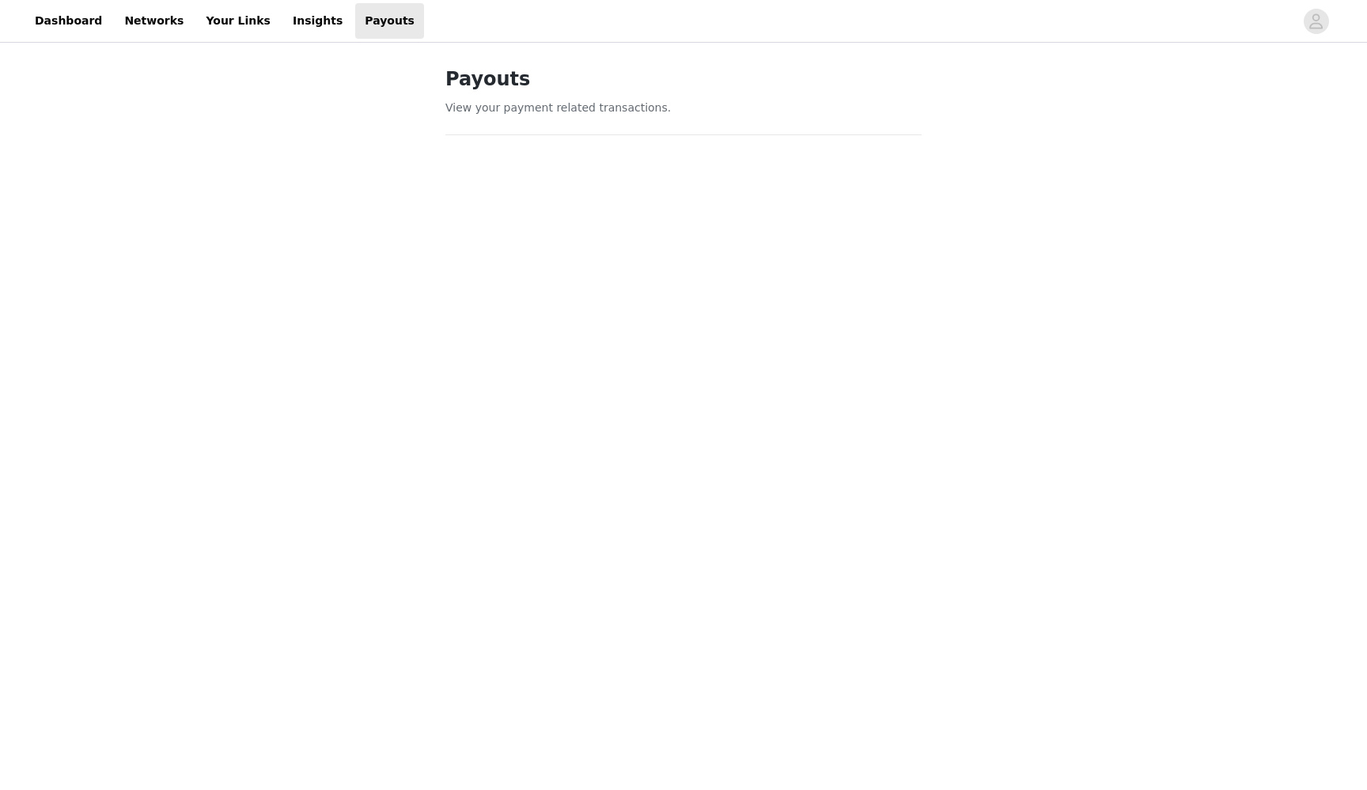
scroll to position [0, 0]
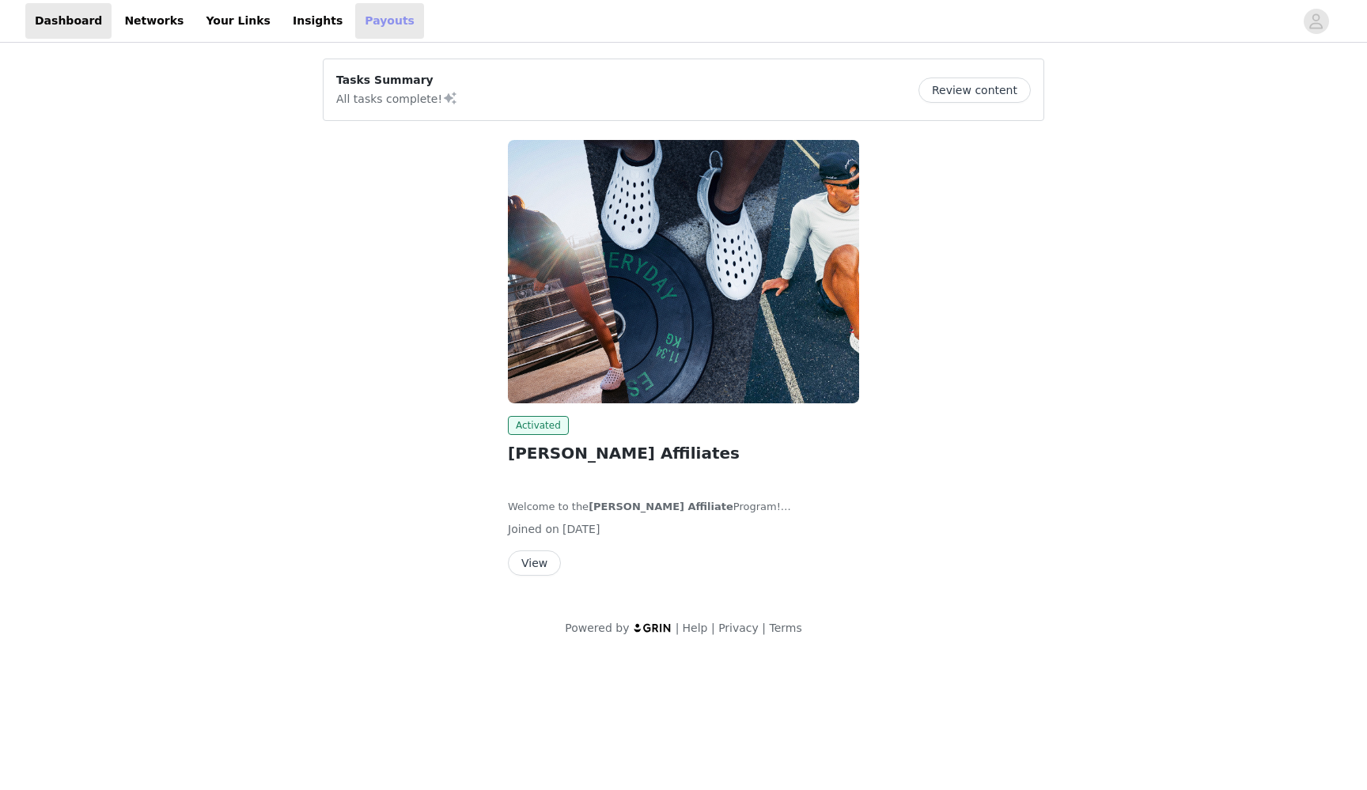
click at [355, 26] on link "Payouts" at bounding box center [389, 21] width 69 height 36
